Goal: Transaction & Acquisition: Subscribe to service/newsletter

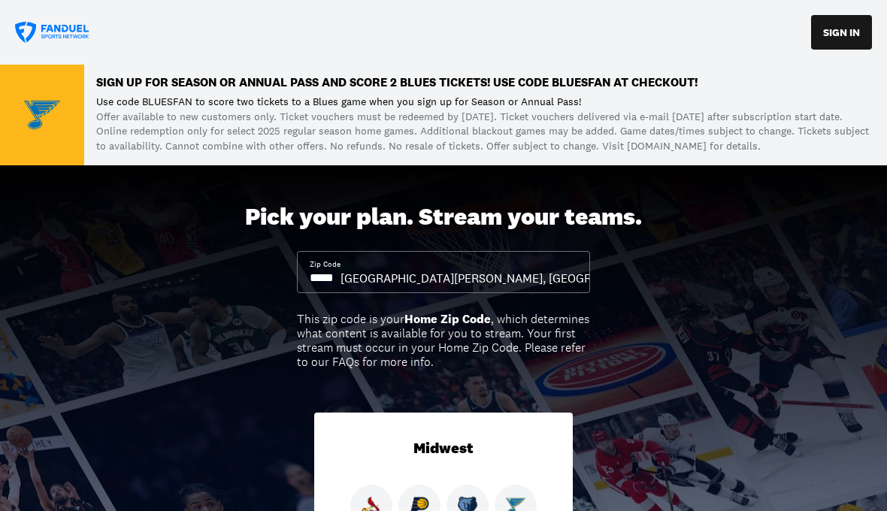
click at [854, 29] on button "SIGN IN" at bounding box center [841, 32] width 61 height 35
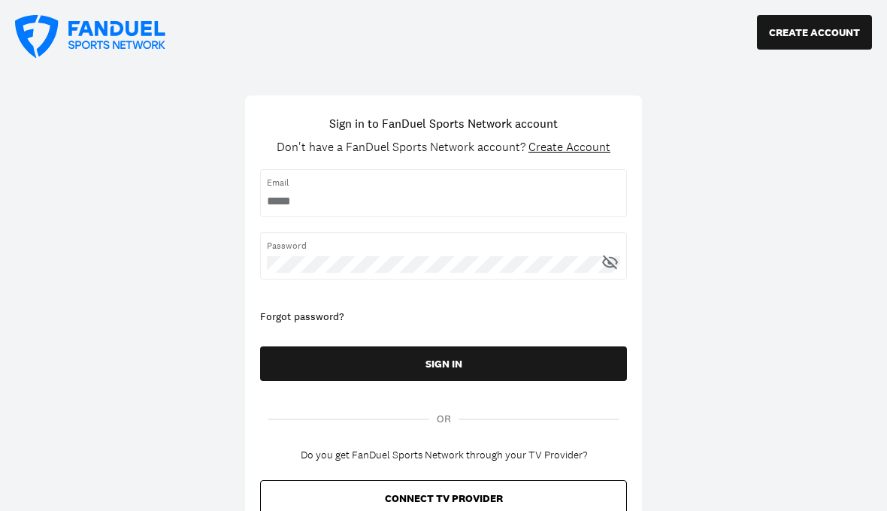
click at [544, 182] on span "Email" at bounding box center [443, 183] width 353 height 14
click at [543, 183] on span "Email" at bounding box center [443, 183] width 353 height 14
click at [467, 201] on input "username" at bounding box center [443, 201] width 353 height 17
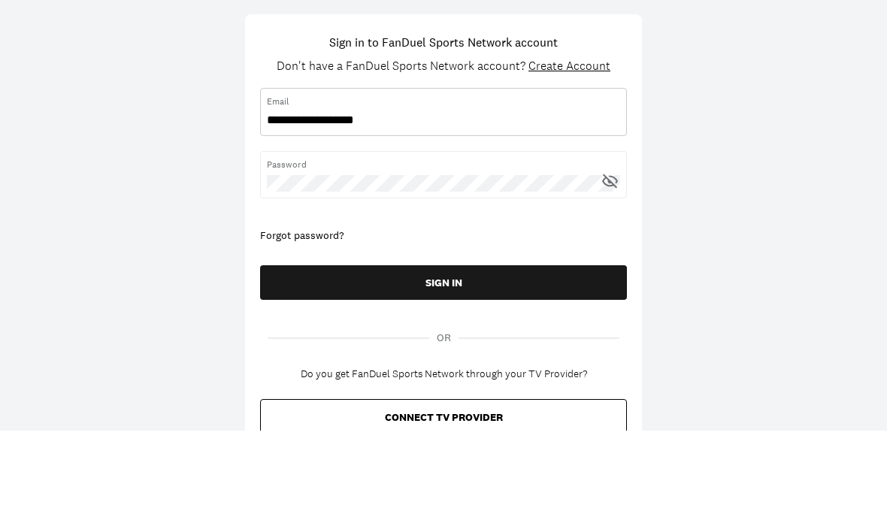
type input "**********"
click at [452, 239] on span "Password" at bounding box center [443, 246] width 353 height 14
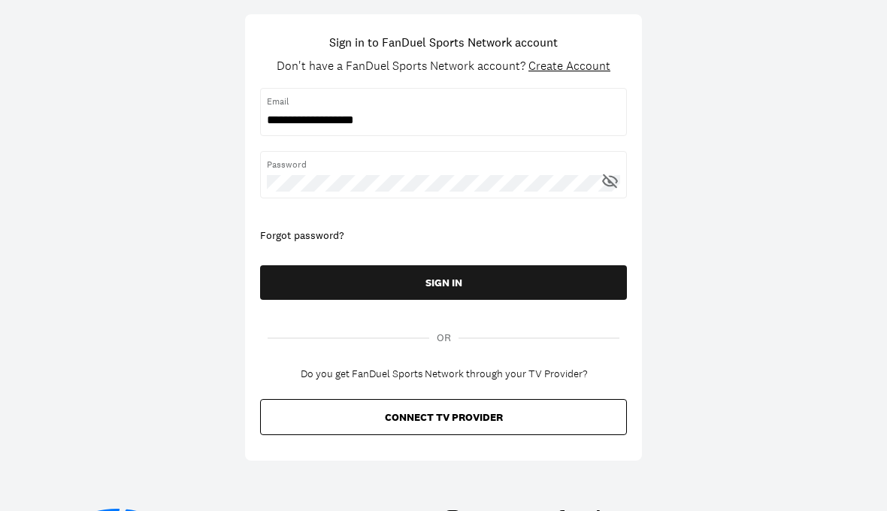
click at [448, 170] on span "Password" at bounding box center [443, 165] width 353 height 14
click at [472, 289] on button "SIGN IN" at bounding box center [443, 282] width 367 height 35
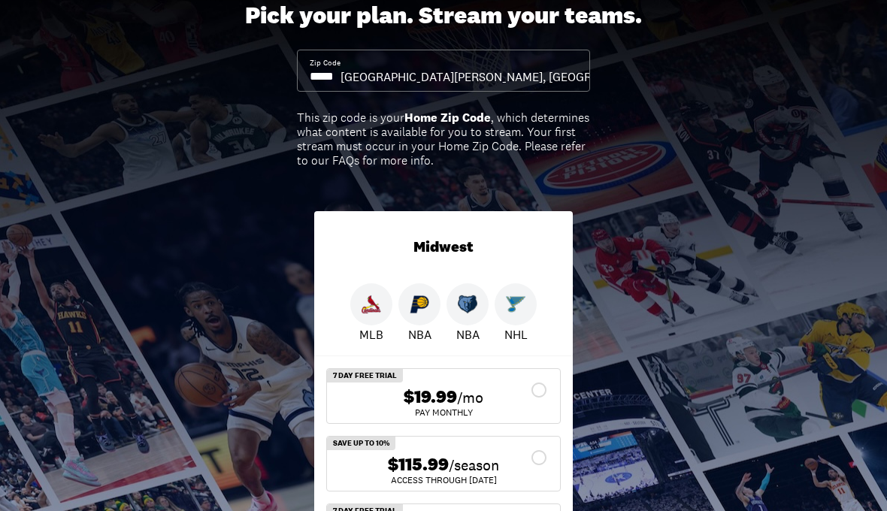
scroll to position [252, 0]
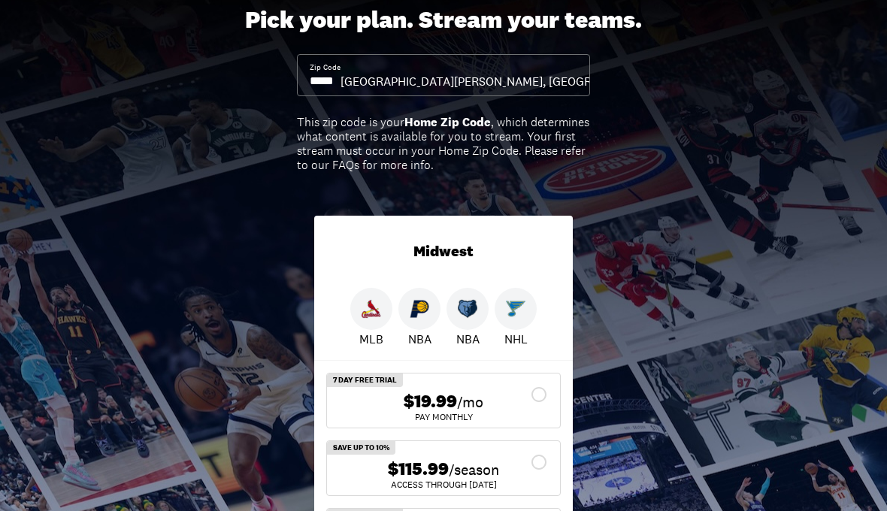
click at [515, 305] on img at bounding box center [516, 310] width 20 height 20
click at [523, 301] on img at bounding box center [516, 310] width 20 height 20
click at [524, 310] on img at bounding box center [516, 310] width 20 height 20
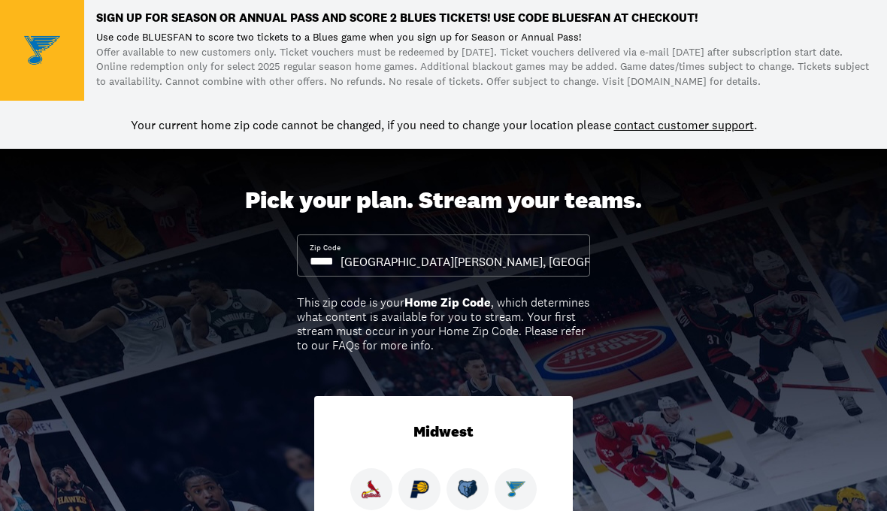
scroll to position [0, 0]
